Goal: Navigation & Orientation: Find specific page/section

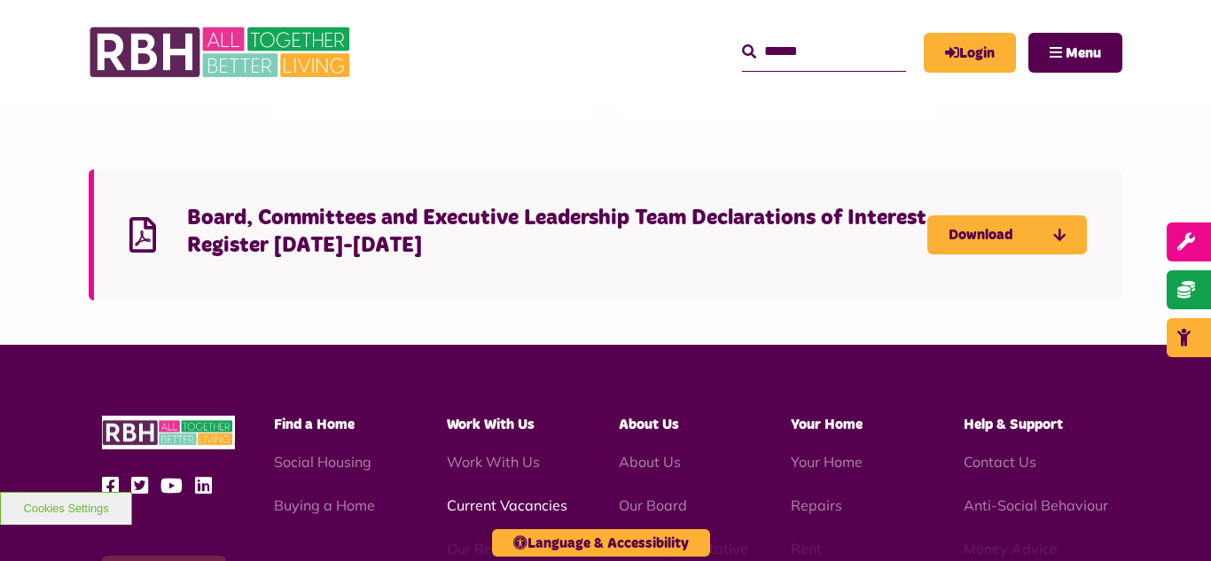
scroll to position [4387, 0]
click at [498, 496] on link "Current Vacancies" at bounding box center [507, 505] width 121 height 18
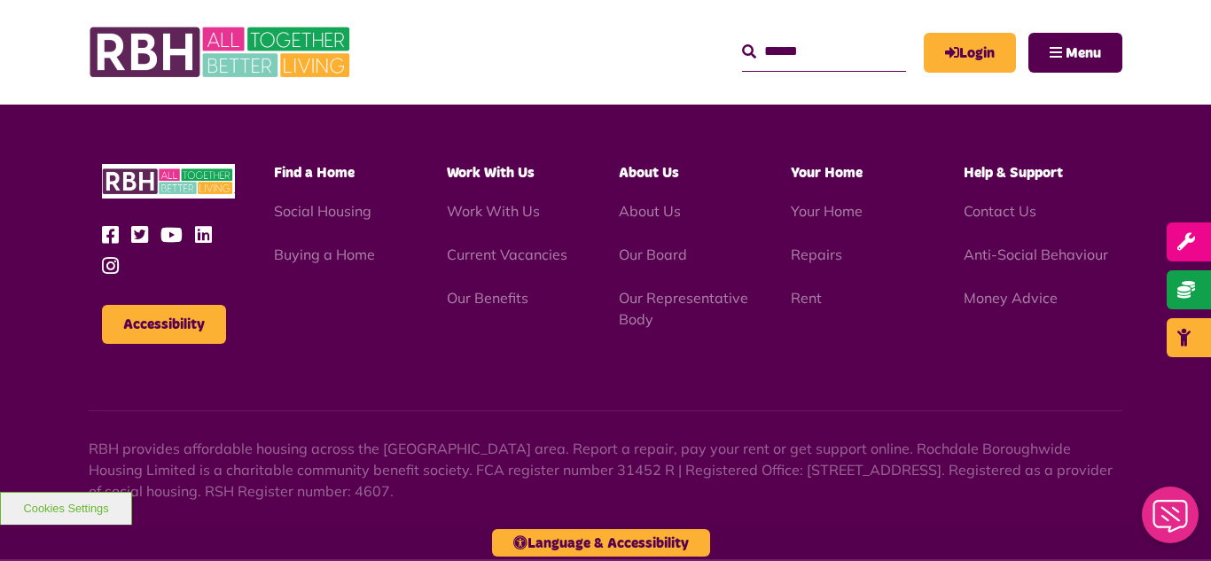
scroll to position [2564, 0]
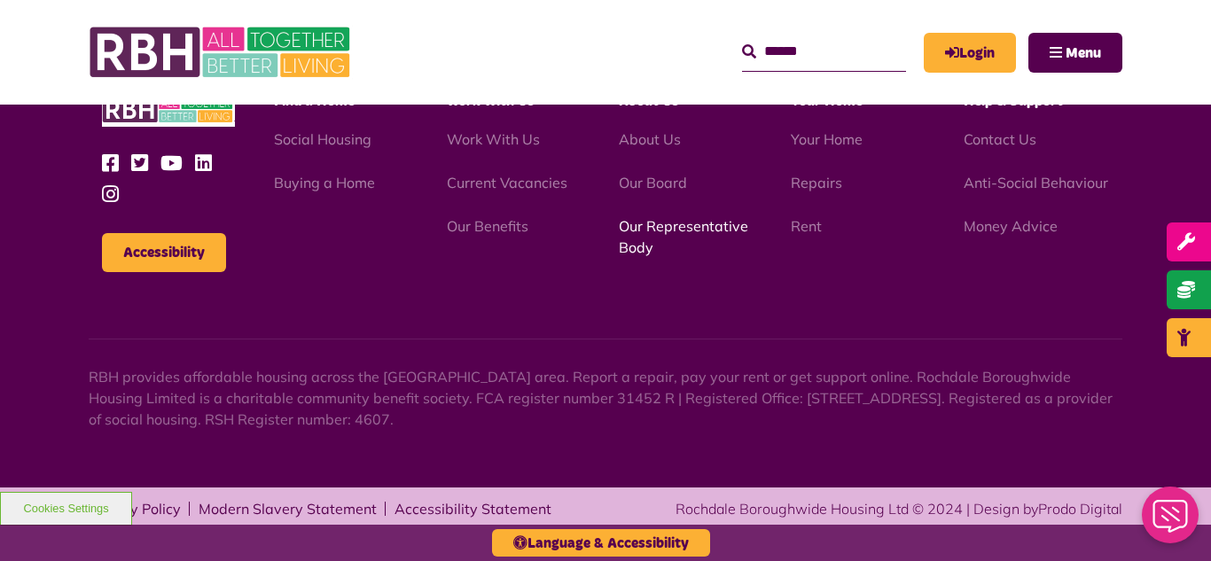
click at [656, 230] on link "Our Representative Body" at bounding box center [683, 236] width 129 height 39
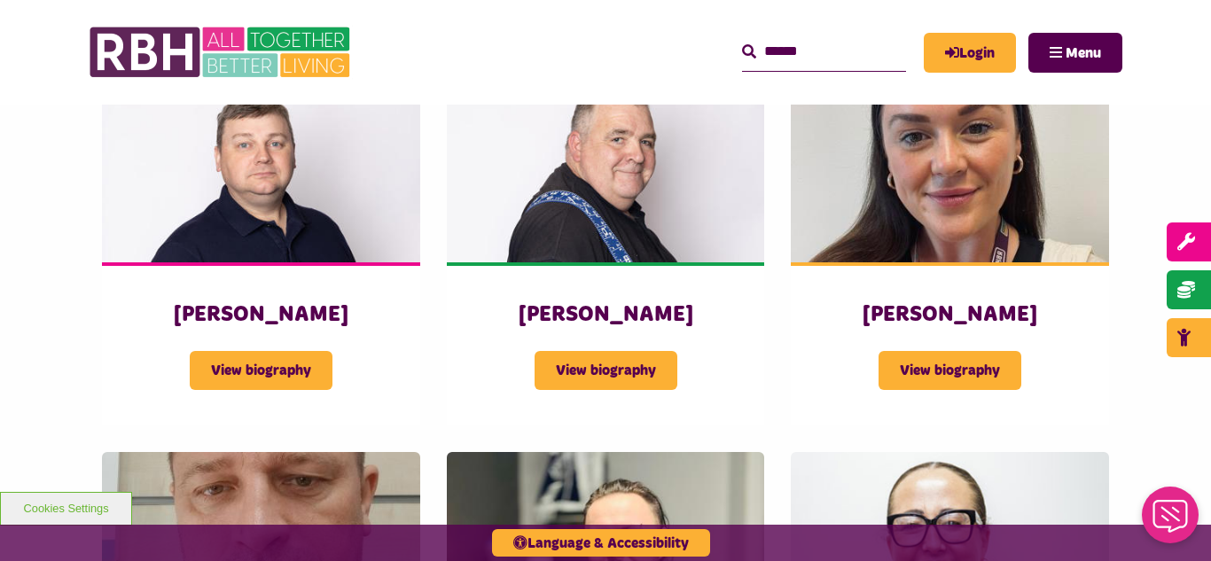
scroll to position [3155, 0]
